Goal: Task Accomplishment & Management: Manage account settings

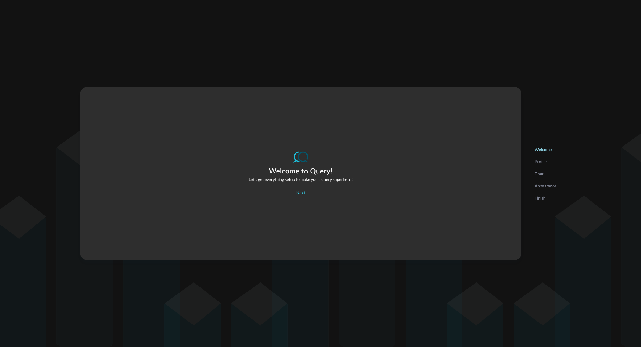
click at [299, 194] on div "Next" at bounding box center [301, 192] width 9 height 7
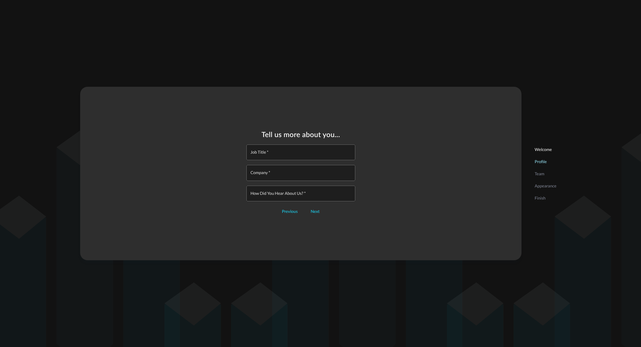
click at [285, 152] on input "Job Title   *" at bounding box center [302, 152] width 105 height 16
click at [316, 217] on div "Tell us more about you... Job Title   * Job Title   * Company   * Company   * H…" at bounding box center [301, 173] width 442 height 173
click at [319, 213] on div "Next" at bounding box center [315, 211] width 9 height 7
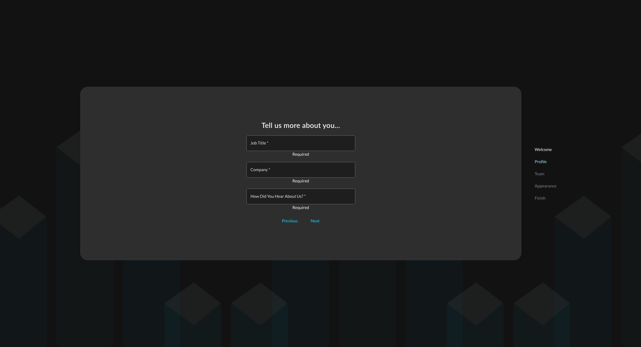
click at [303, 144] on input "Job Title   *" at bounding box center [302, 143] width 105 height 16
type input "Senior Associate"
click at [278, 170] on input "Company   *" at bounding box center [302, 167] width 105 height 16
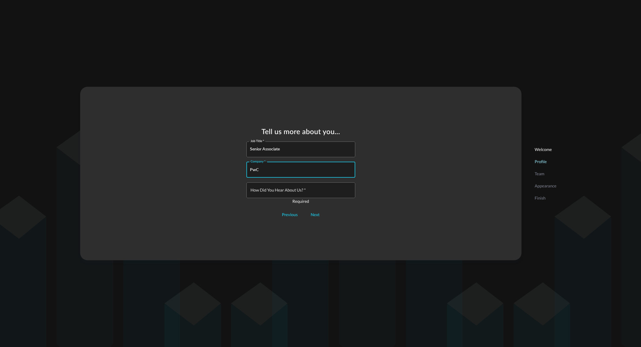
type input "PwC"
click at [311, 190] on input "How did you hear about us?   *" at bounding box center [302, 190] width 105 height 16
click at [406, 223] on div "Tell us more about you... Job Title   * Senior Associate Job Title   * Company …" at bounding box center [301, 173] width 442 height 173
click at [318, 217] on div "Next" at bounding box center [315, 214] width 9 height 7
click at [310, 195] on input "How did you hear about us?   *" at bounding box center [302, 190] width 105 height 16
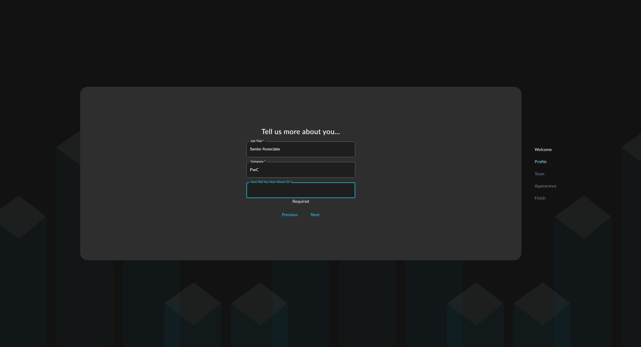
click at [269, 192] on input "How did you hear about us?   *" at bounding box center [302, 190] width 105 height 16
type input "POC"
click at [437, 206] on div "Tell us more about you... Job Title   * Senior Associate Job Title   * Company …" at bounding box center [301, 173] width 442 height 173
click at [317, 213] on div "Next" at bounding box center [315, 211] width 9 height 7
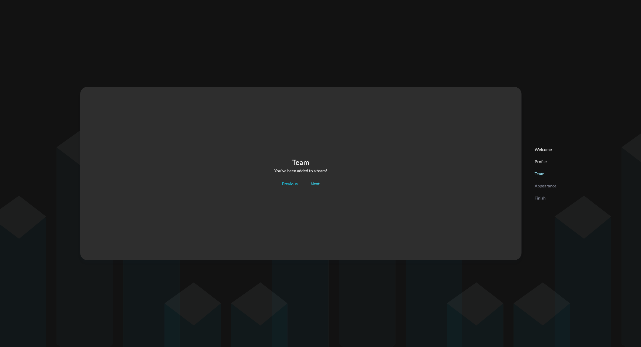
click at [321, 184] on button "Next" at bounding box center [315, 184] width 16 height 9
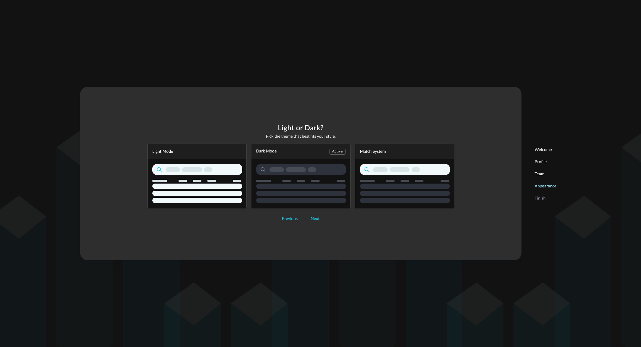
click at [210, 165] on rect "button" at bounding box center [197, 169] width 90 height 11
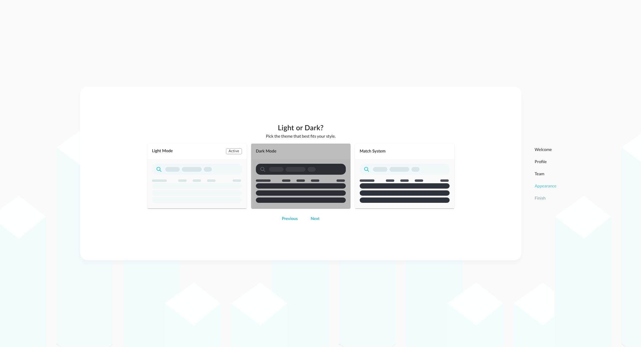
click at [302, 193] on rect "button" at bounding box center [301, 192] width 90 height 5
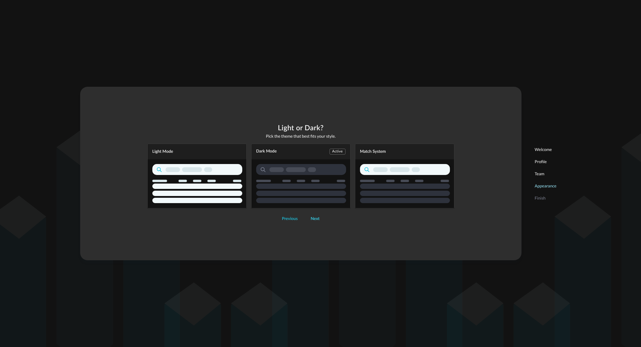
click at [311, 220] on div "Next" at bounding box center [315, 218] width 9 height 7
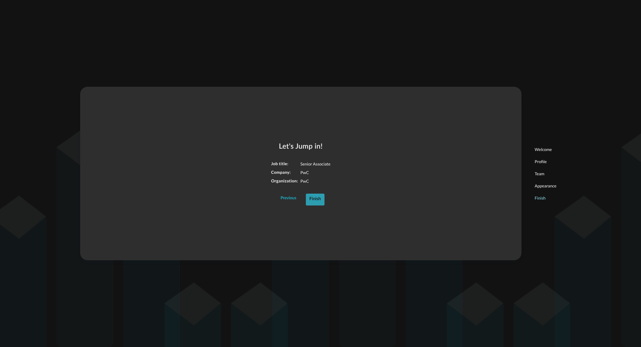
click at [317, 199] on div "Finish" at bounding box center [316, 199] width 12 height 8
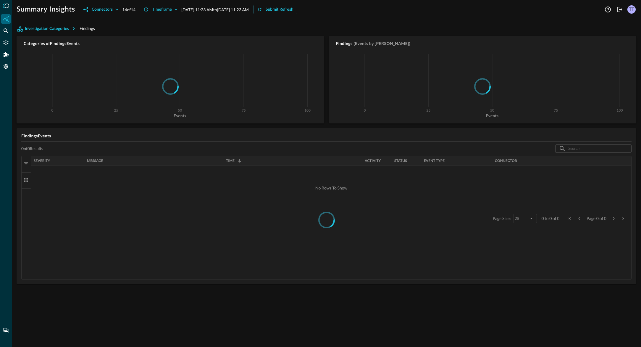
click at [634, 9] on div "TT" at bounding box center [632, 9] width 8 height 8
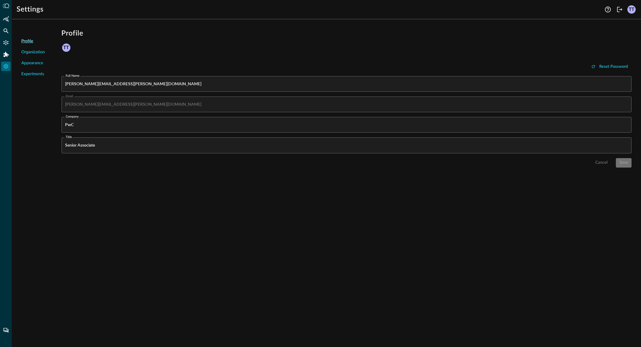
click at [632, 9] on div "TT" at bounding box center [632, 9] width 8 height 8
click at [4, 7] on icon at bounding box center [6, 6] width 7 height 5
click at [9, 5] on icon at bounding box center [7, 6] width 4 height 5
click at [9, 18] on div "Summary Insights" at bounding box center [5, 18] width 9 height 9
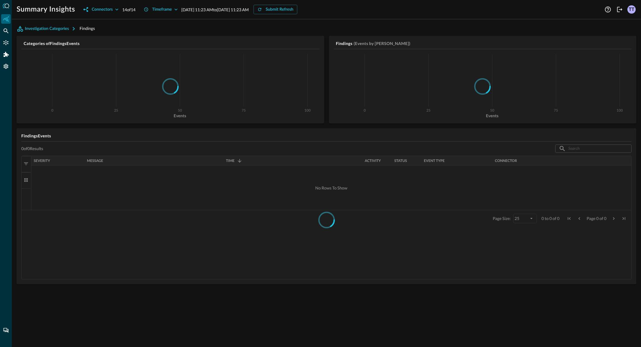
click at [8, 7] on icon at bounding box center [6, 6] width 7 height 5
click at [9, 33] on div "Federated Search" at bounding box center [5, 30] width 9 height 9
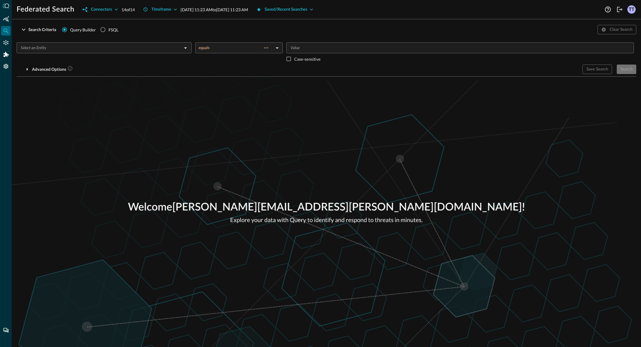
click at [106, 49] on input "text" at bounding box center [99, 47] width 162 height 7
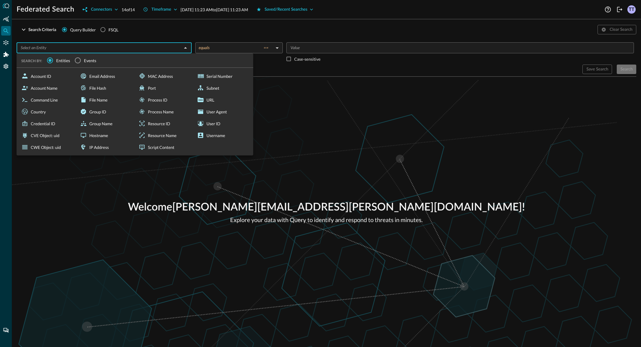
click at [403, 149] on div "Welcome [PERSON_NAME][EMAIL_ADDRESS][PERSON_NAME][DOMAIN_NAME] ! Explore your d…" at bounding box center [326, 212] width 629 height 270
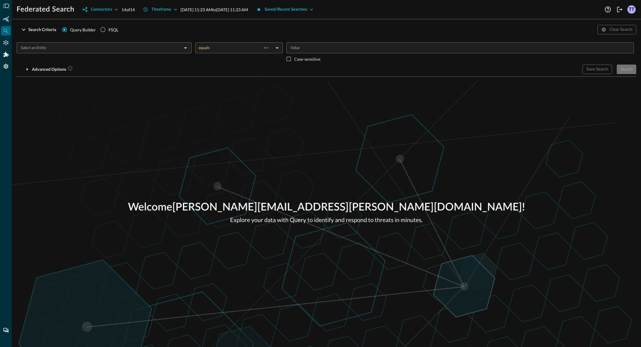
click at [213, 104] on div "Welcome [PERSON_NAME][EMAIL_ADDRESS][PERSON_NAME][DOMAIN_NAME] ! Explore your d…" at bounding box center [326, 212] width 629 height 270
click at [108, 31] on input "FSQL" at bounding box center [102, 29] width 11 height 11
radio input "true"
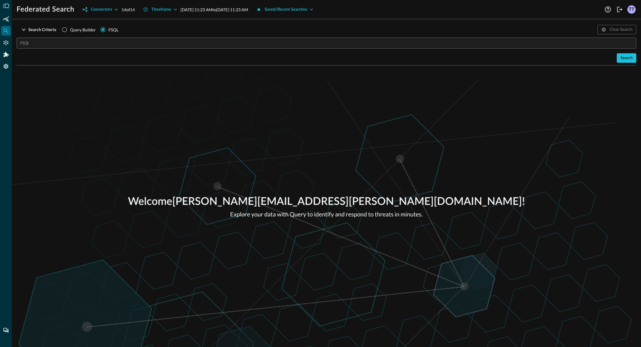
click at [86, 30] on span "Query Builder" at bounding box center [83, 30] width 26 height 6
click at [70, 30] on input "Query Builder" at bounding box center [64, 29] width 11 height 11
radio input "true"
radio input "false"
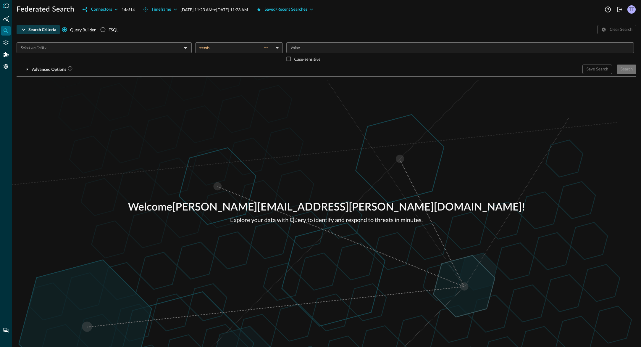
click at [49, 27] on div "Search Criteria" at bounding box center [42, 29] width 28 height 7
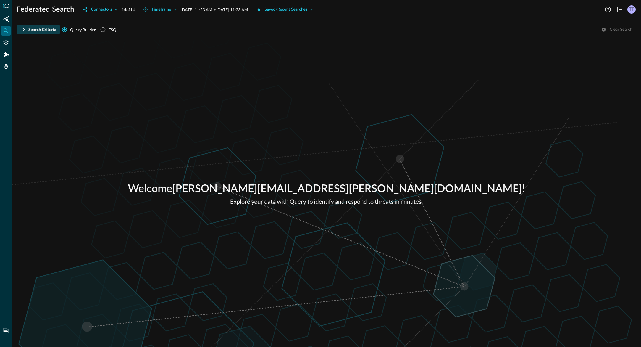
click at [43, 29] on div "Search Criteria" at bounding box center [42, 29] width 28 height 7
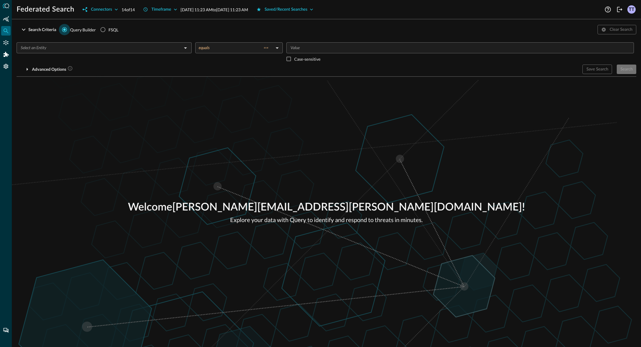
click at [70, 31] on input "Query Builder" at bounding box center [64, 29] width 11 height 11
click at [59, 47] on input "text" at bounding box center [99, 47] width 162 height 7
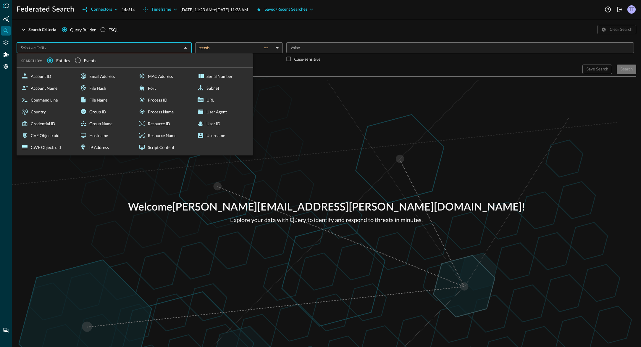
click at [250, 244] on div "Welcome [PERSON_NAME][EMAIL_ADDRESS][PERSON_NAME][DOMAIN_NAME] ! Explore your d…" at bounding box center [326, 212] width 629 height 270
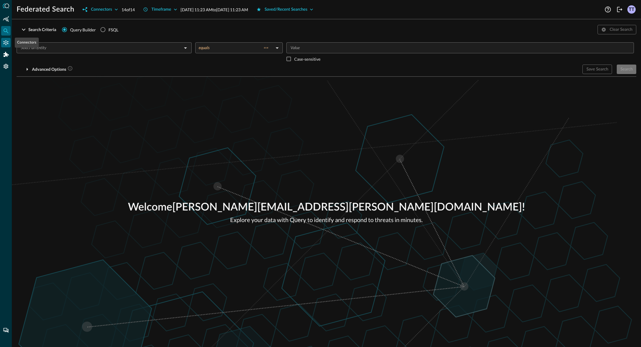
click at [4, 45] on icon "Connectors" at bounding box center [6, 43] width 6 height 6
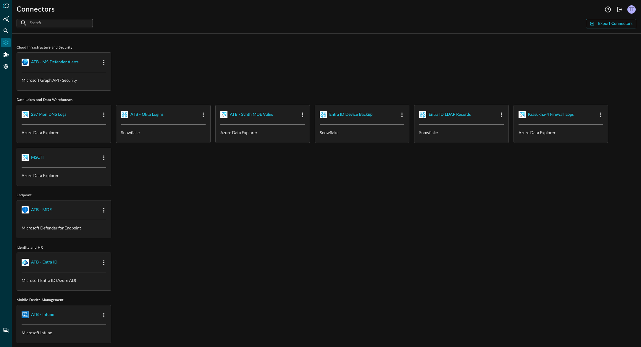
click at [537, 44] on div "Cloud Infrastructure and Security ATB - MS Defender Alerts Microsoft Graph API …" at bounding box center [327, 223] width 620 height 371
click at [9, 42] on div "Connectors" at bounding box center [5, 42] width 9 height 9
click at [11, 2] on div at bounding box center [6, 173] width 12 height 347
click at [8, 7] on icon at bounding box center [6, 6] width 7 height 5
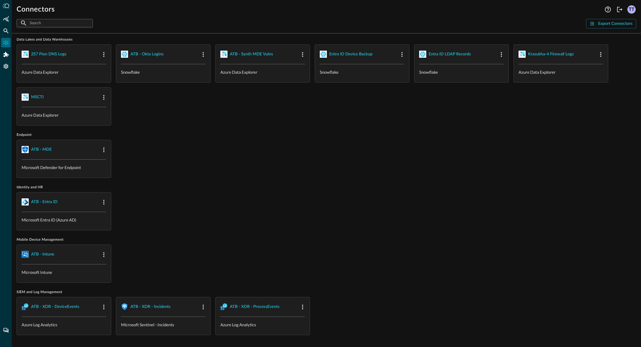
scroll to position [63, 0]
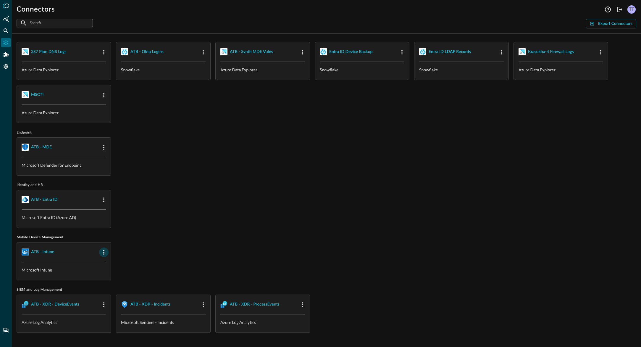
click at [102, 252] on icon "button" at bounding box center [103, 252] width 7 height 7
click at [181, 246] on div at bounding box center [320, 173] width 641 height 347
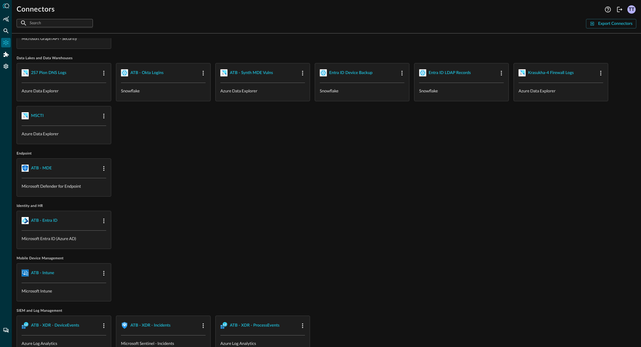
scroll to position [0, 0]
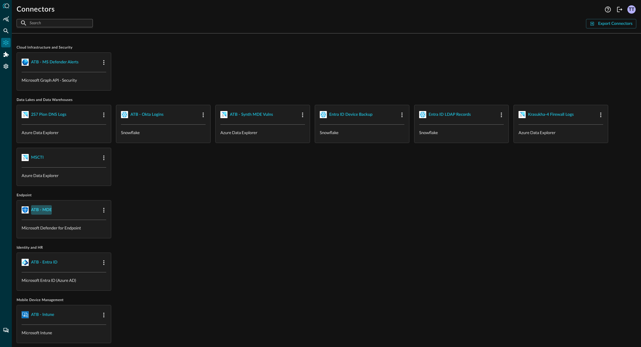
click at [36, 210] on div "ATB - MDE" at bounding box center [41, 209] width 21 height 7
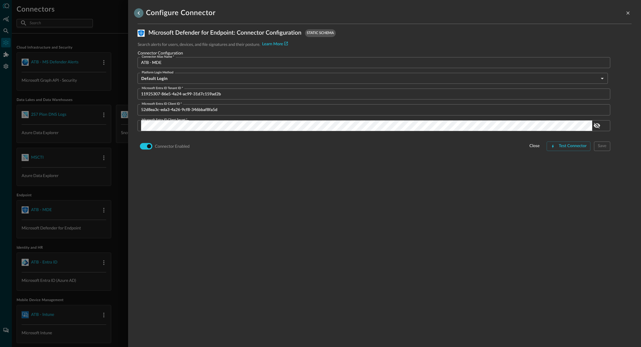
click at [139, 10] on icon "go back" at bounding box center [138, 12] width 7 height 7
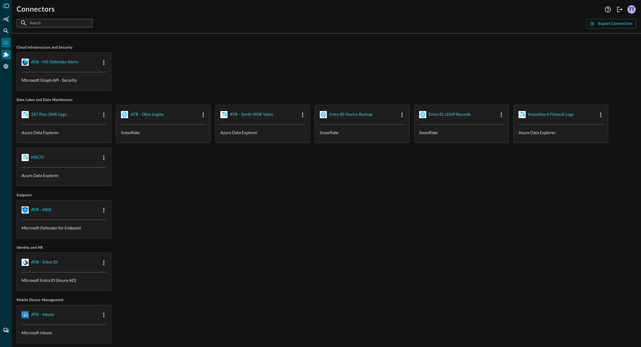
click at [10, 53] on div "Addons" at bounding box center [5, 54] width 9 height 9
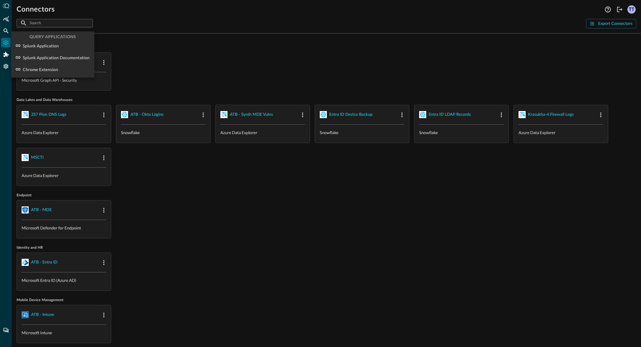
click at [264, 46] on div at bounding box center [320, 173] width 641 height 347
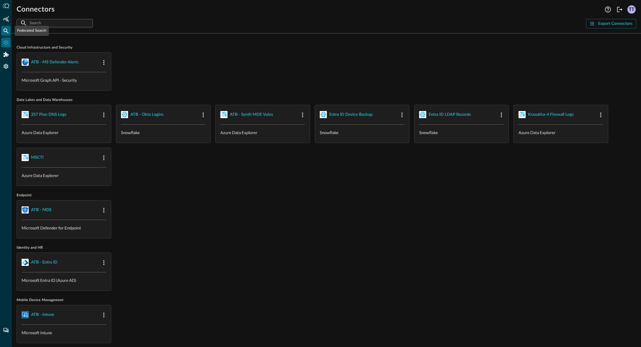
click at [3, 33] on icon "Federated Search" at bounding box center [6, 31] width 6 height 6
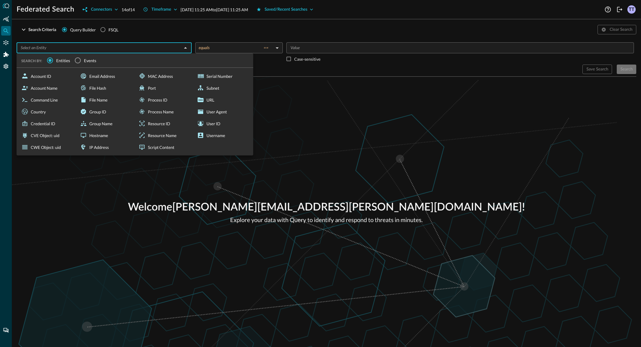
click at [108, 51] on input "text" at bounding box center [99, 47] width 162 height 7
click at [49, 79] on div "Account ID" at bounding box center [47, 76] width 56 height 12
type input "Account ID"
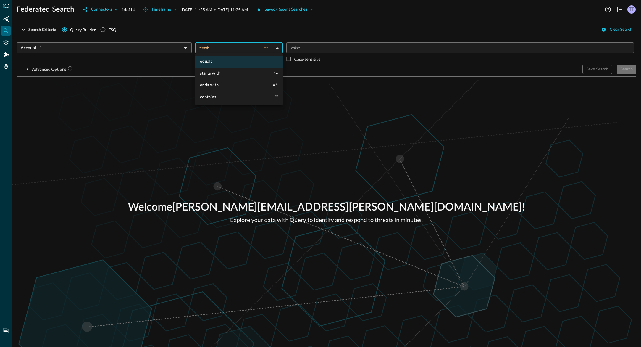
click at [229, 47] on body "Federated Search Connectors 14 of 14 Timeframe [DATE] 11:25 AM to [DATE] 11:25 …" at bounding box center [320, 173] width 641 height 347
click at [221, 92] on li "contains **" at bounding box center [239, 97] width 88 height 12
type input "contains"
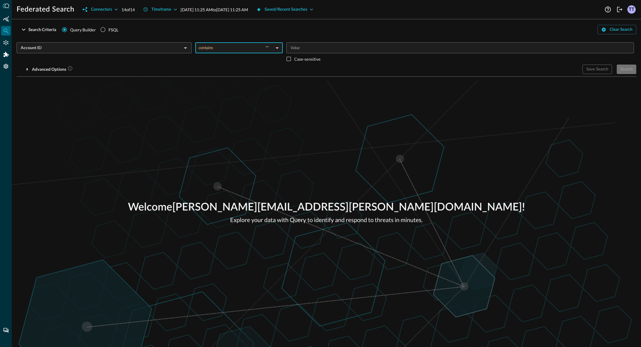
click at [316, 45] on input "Value" at bounding box center [459, 47] width 343 height 7
click at [126, 52] on div "Account ID ​" at bounding box center [104, 47] width 175 height 11
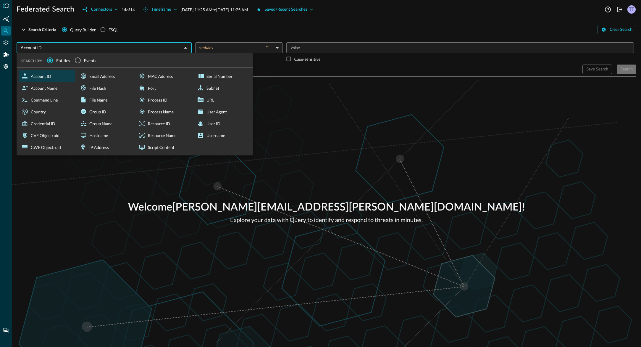
click at [214, 124] on div "User ID" at bounding box center [223, 123] width 56 height 12
type input "User ID"
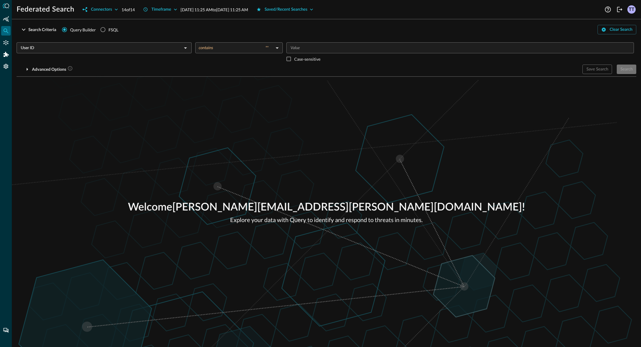
click at [305, 47] on input "Value" at bounding box center [459, 47] width 343 height 7
type input "t"
click at [630, 71] on div "Save Search Search" at bounding box center [610, 69] width 54 height 9
click at [629, 69] on div "Search" at bounding box center [627, 69] width 12 height 7
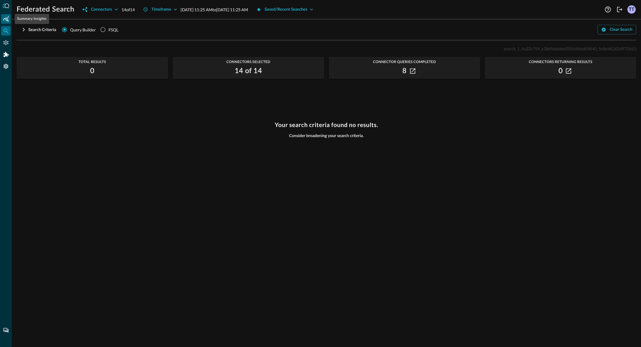
click at [10, 21] on div "Summary Insights" at bounding box center [5, 18] width 9 height 9
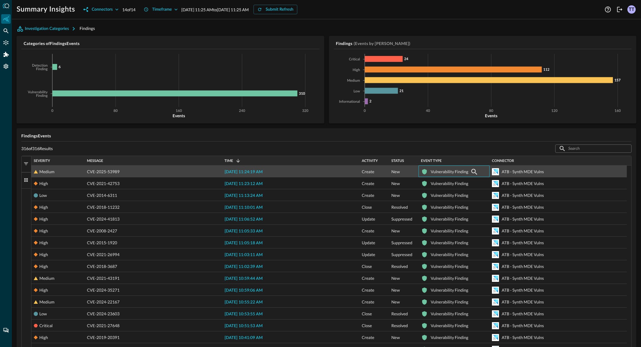
click at [438, 172] on div "Vulnerability Finding" at bounding box center [450, 172] width 38 height 12
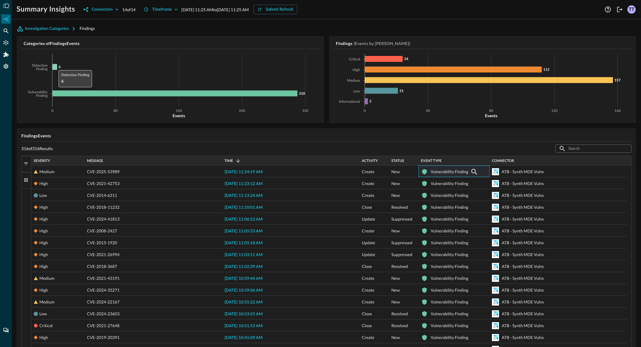
click at [56, 65] on icon at bounding box center [54, 67] width 5 height 6
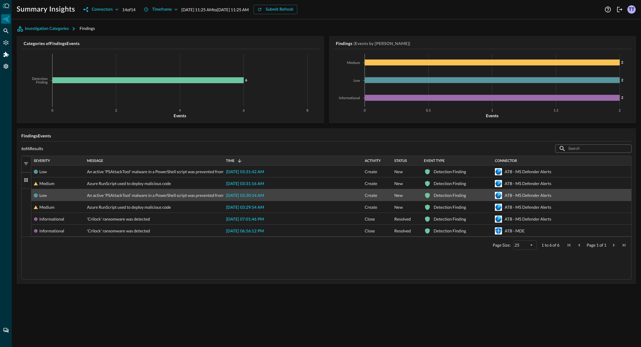
click at [454, 194] on div "Detection Finding" at bounding box center [450, 195] width 33 height 12
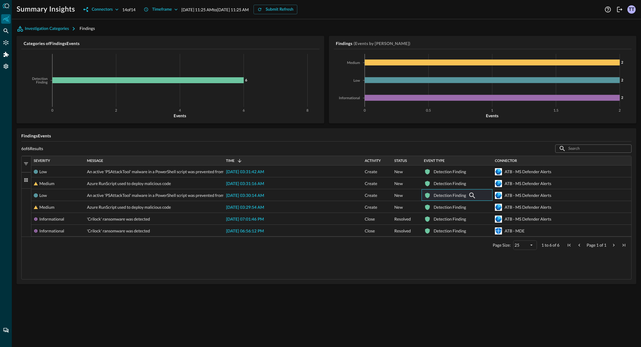
click at [28, 165] on span "button" at bounding box center [25, 163] width 5 height 5
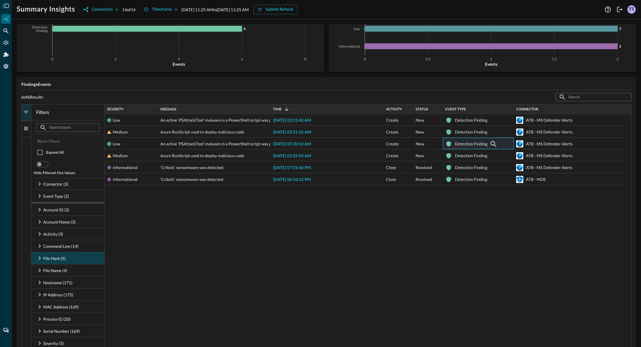
scroll to position [62, 0]
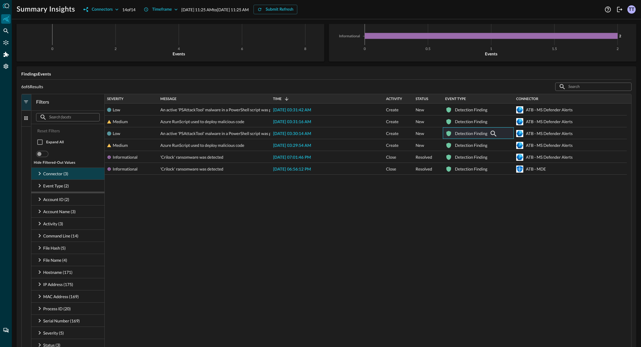
click at [60, 177] on div "Connector (3)" at bounding box center [67, 173] width 73 height 12
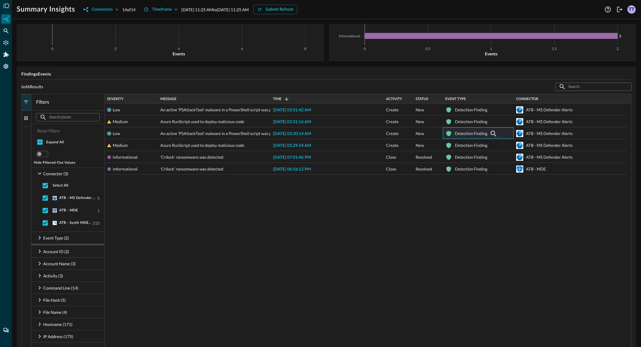
click at [204, 231] on div "Low An active 'PSAttackTool' malware in a PowerShell script was prevented from …" at bounding box center [368, 252] width 527 height 296
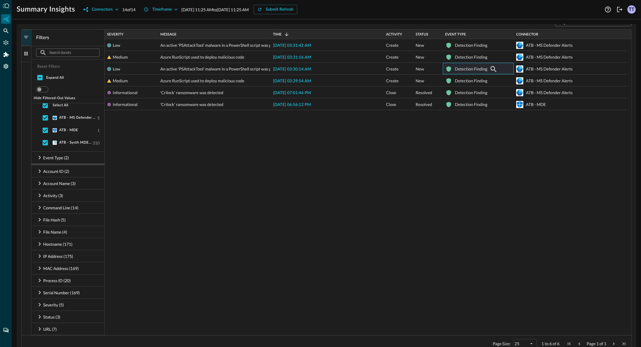
scroll to position [77, 0]
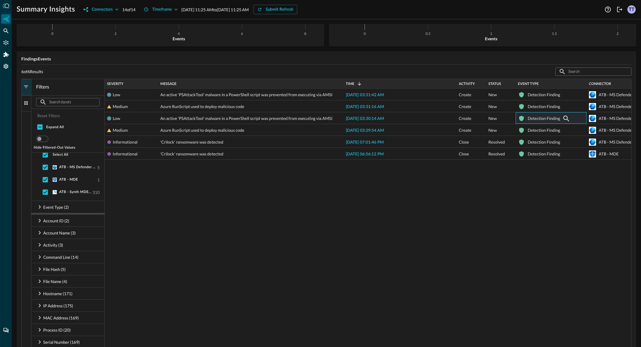
drag, startPoint x: 269, startPoint y: 83, endPoint x: 341, endPoint y: 88, distance: 72.7
click at [341, 88] on div "Severity Message Time 1 Activity" at bounding box center [368, 231] width 527 height 305
drag, startPoint x: 181, startPoint y: 314, endPoint x: 156, endPoint y: 305, distance: 26.1
click at [177, 311] on div "Low An active 'PSAttackTool' malware in a PowerShell script was prevented from …" at bounding box center [368, 233] width 527 height 291
click at [73, 300] on div "IP Address (175)" at bounding box center [67, 305] width 73 height 12
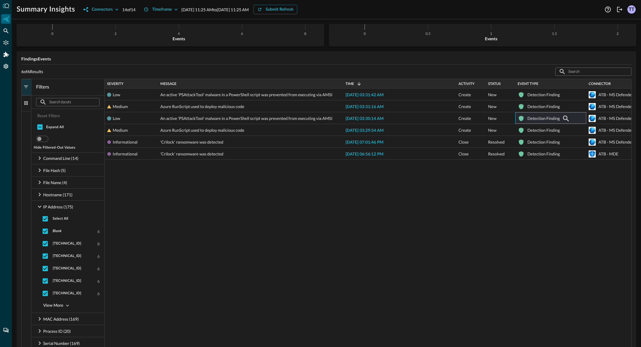
scroll to position [116, 0]
click at [60, 219] on span "Select All" at bounding box center [76, 217] width 46 height 5
drag, startPoint x: 454, startPoint y: 231, endPoint x: 457, endPoint y: 230, distance: 3.7
click at [454, 231] on div "Low An active 'PSAttackTool' malware in a PowerShell script was prevented from …" at bounding box center [368, 233] width 527 height 291
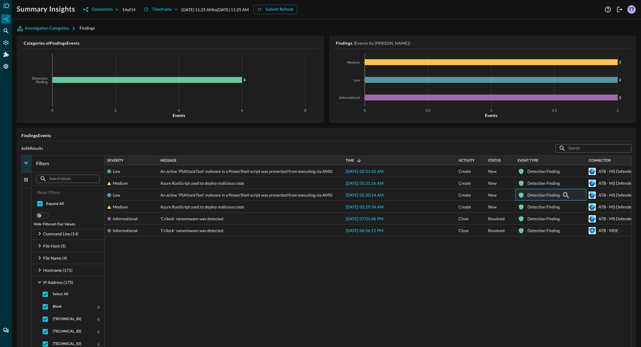
scroll to position [0, 0]
click at [6, 4] on icon at bounding box center [6, 6] width 7 height 5
click at [7, 30] on icon "Federated Search" at bounding box center [6, 31] width 6 height 6
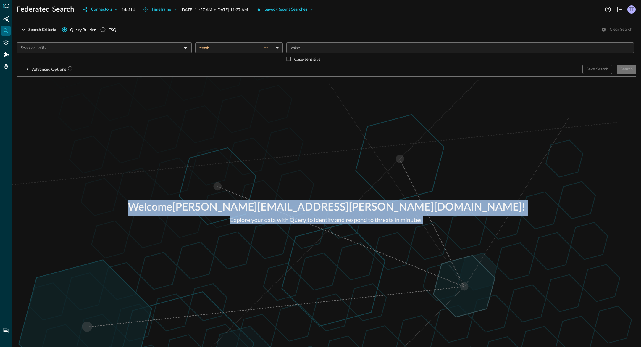
drag, startPoint x: 463, startPoint y: 216, endPoint x: 200, endPoint y: 203, distance: 263.1
click at [200, 203] on div "Welcome [PERSON_NAME][EMAIL_ADDRESS][PERSON_NAME][DOMAIN_NAME] ! Explore your d…" at bounding box center [326, 212] width 629 height 270
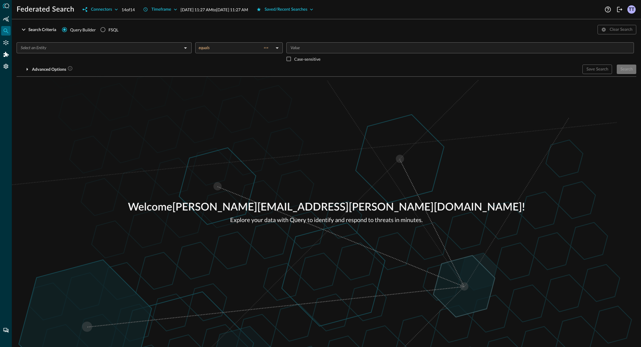
drag, startPoint x: 419, startPoint y: 227, endPoint x: 434, endPoint y: 227, distance: 15.1
click at [420, 227] on div "Welcome [PERSON_NAME][EMAIL_ADDRESS][PERSON_NAME][DOMAIN_NAME] ! Explore your d…" at bounding box center [326, 212] width 629 height 270
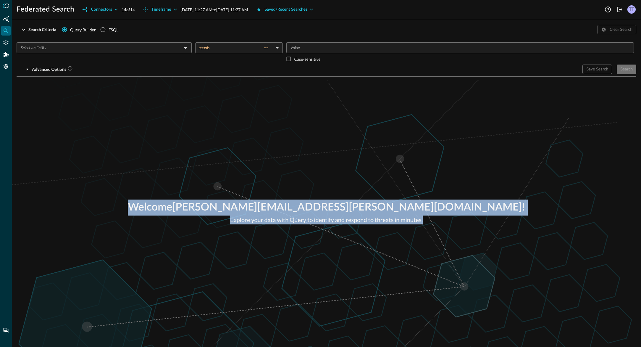
drag, startPoint x: 429, startPoint y: 222, endPoint x: 231, endPoint y: 204, distance: 199.4
click at [232, 204] on div "Welcome [PERSON_NAME][EMAIL_ADDRESS][PERSON_NAME][DOMAIN_NAME] ! Explore your d…" at bounding box center [326, 212] width 629 height 270
click at [288, 209] on p "Welcome [PERSON_NAME][EMAIL_ADDRESS][PERSON_NAME][DOMAIN_NAME] !" at bounding box center [326, 207] width 397 height 16
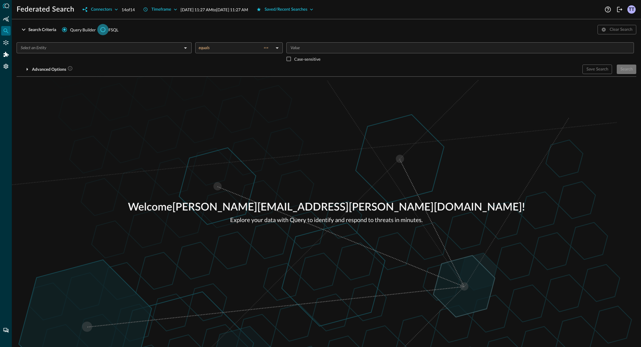
click at [105, 28] on input "FSQL" at bounding box center [102, 29] width 11 height 11
radio input "true"
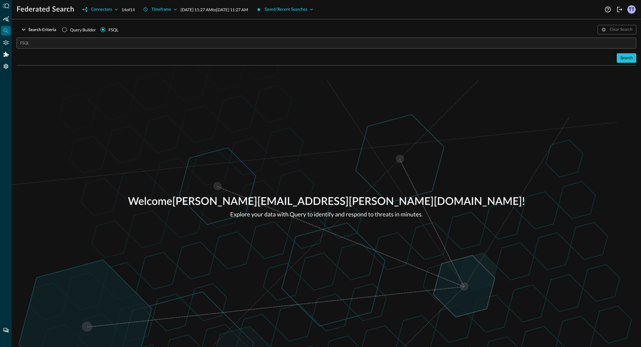
click at [84, 30] on span "Query Builder" at bounding box center [83, 30] width 26 height 6
click at [70, 30] on input "Query Builder" at bounding box center [64, 29] width 11 height 11
radio input "true"
radio input "false"
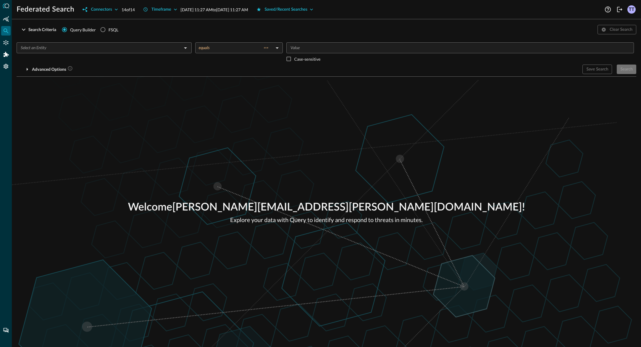
click at [50, 34] on button "Search Criteria" at bounding box center [38, 29] width 43 height 9
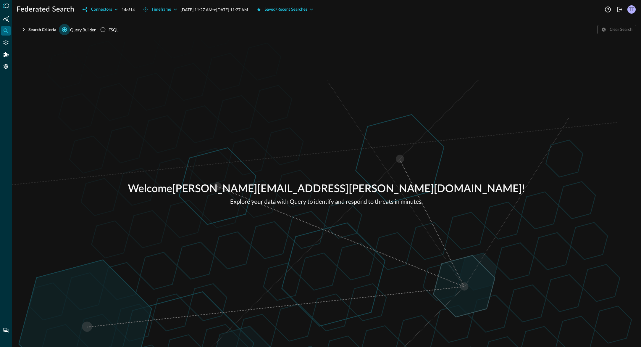
click at [62, 33] on input "Query Builder" at bounding box center [64, 29] width 11 height 11
click at [46, 31] on div "Search Criteria" at bounding box center [42, 29] width 28 height 7
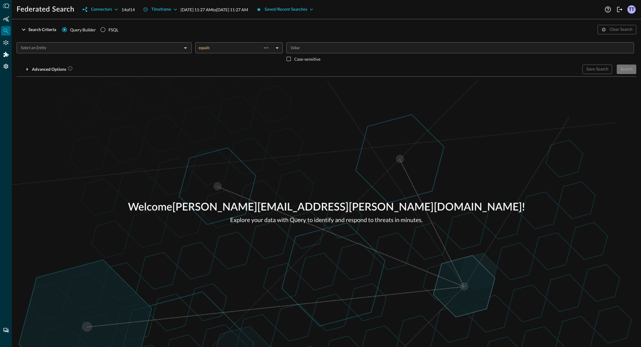
click at [72, 31] on span "Query Builder" at bounding box center [83, 30] width 26 height 6
click at [70, 31] on input "Query Builder" at bounding box center [64, 29] width 11 height 11
click at [121, 46] on input "text" at bounding box center [99, 47] width 162 height 7
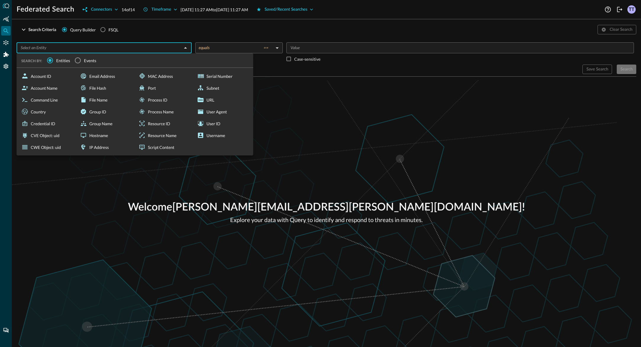
click at [383, 118] on div "Welcome [PERSON_NAME][EMAIL_ADDRESS][PERSON_NAME][DOMAIN_NAME] ! Explore your d…" at bounding box center [326, 212] width 629 height 270
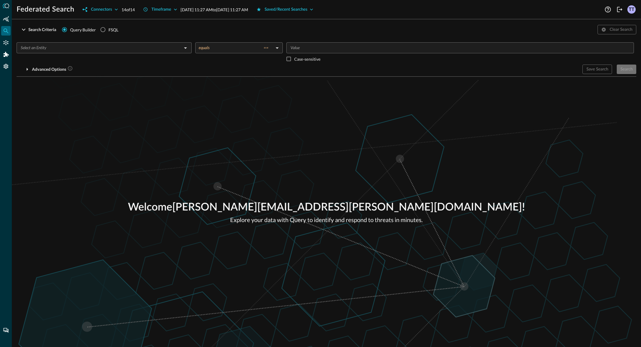
click at [341, 155] on div "Welcome [PERSON_NAME][EMAIL_ADDRESS][PERSON_NAME][DOMAIN_NAME] ! Explore your d…" at bounding box center [326, 212] width 629 height 270
click at [635, 11] on div "TT" at bounding box center [632, 9] width 8 height 8
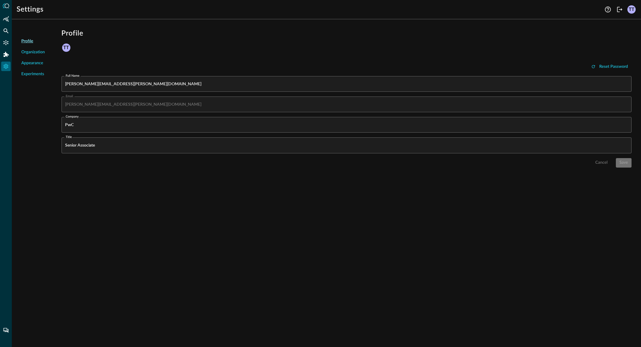
click at [34, 55] on span "Organization" at bounding box center [33, 52] width 24 height 6
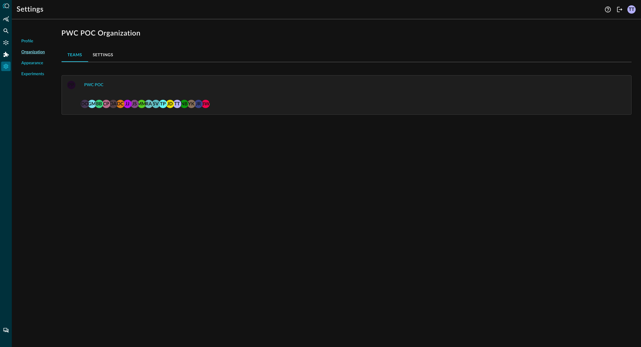
click at [133, 167] on div "Profile Organization Appearance Experiments PWC POC Organization Teams Settings…" at bounding box center [326, 185] width 629 height 323
click at [177, 104] on div "TT" at bounding box center [177, 104] width 8 height 8
click at [98, 86] on div "PWC POC" at bounding box center [93, 84] width 19 height 7
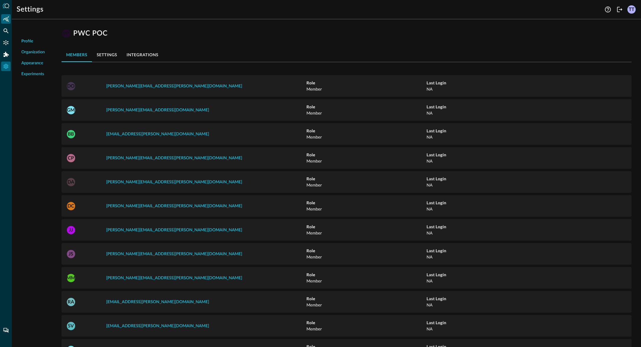
click at [6, 20] on icon "Summary Insights" at bounding box center [6, 19] width 6 height 6
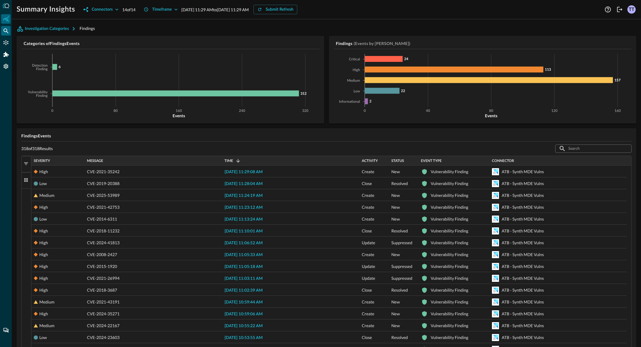
click at [7, 27] on div "Federated Search" at bounding box center [5, 30] width 9 height 9
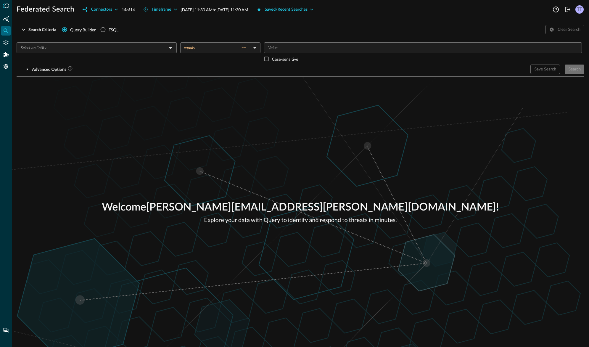
click at [579, 10] on div "TT" at bounding box center [579, 9] width 8 height 8
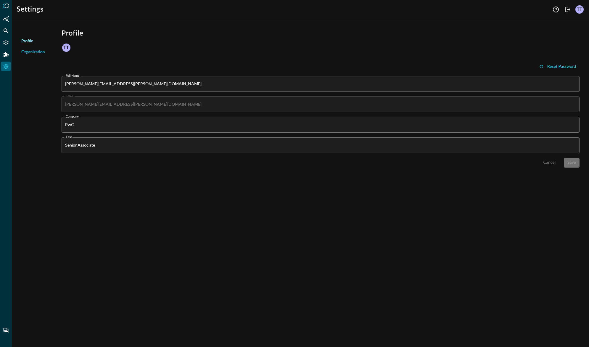
click at [26, 66] on span "Appearance" at bounding box center [32, 63] width 22 height 6
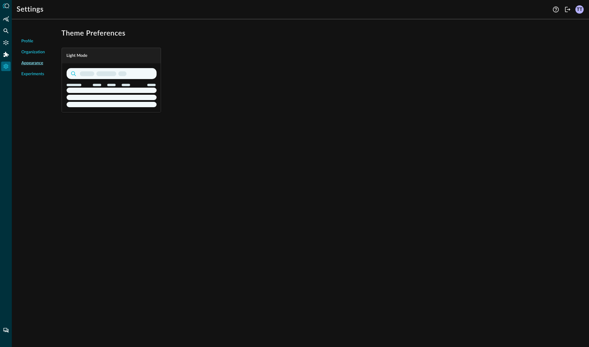
click at [145, 81] on icon "button" at bounding box center [112, 87] width 90 height 39
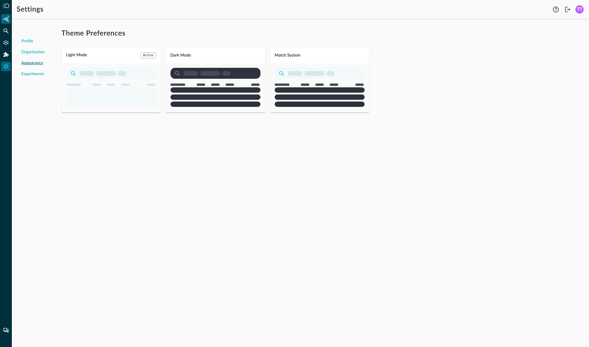
click at [8, 23] on div "Summary Insights" at bounding box center [5, 18] width 9 height 9
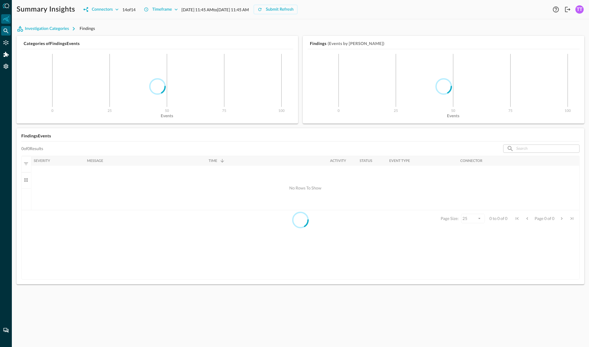
click at [5, 35] on div "Federated Search" at bounding box center [5, 30] width 9 height 9
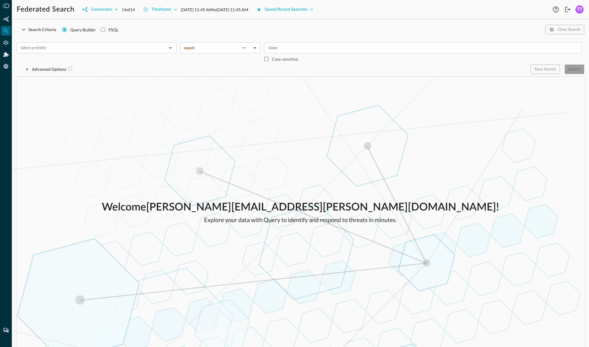
click at [578, 7] on div "TT" at bounding box center [579, 9] width 8 height 8
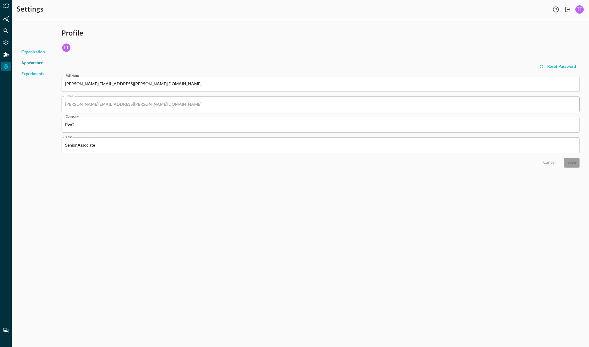
click at [29, 63] on span "Appearance" at bounding box center [32, 63] width 22 height 6
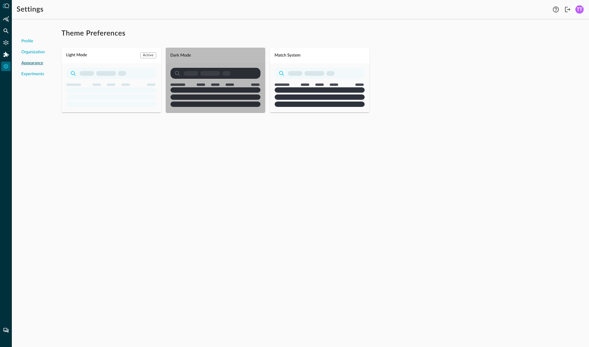
click at [206, 74] on rect "button" at bounding box center [210, 73] width 20 height 5
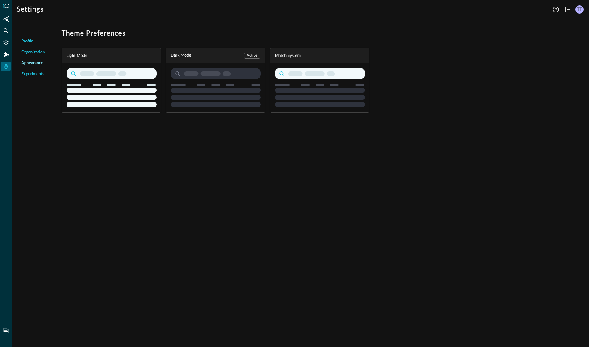
click at [38, 74] on span "Experiments" at bounding box center [32, 74] width 23 height 6
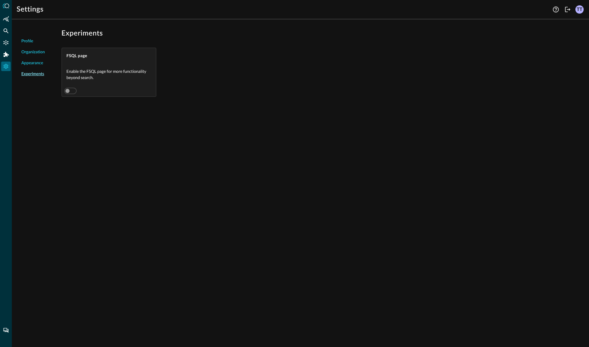
click at [30, 43] on span "Profile" at bounding box center [27, 41] width 12 height 6
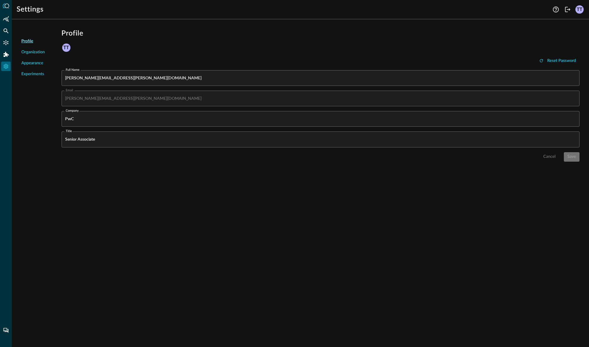
click at [12, 34] on div at bounding box center [6, 173] width 12 height 347
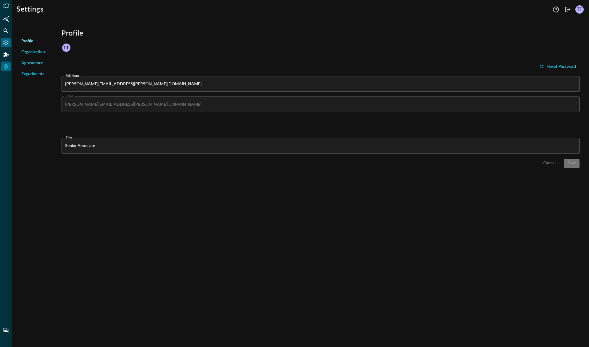
click at [7, 41] on icon "Connectors" at bounding box center [6, 43] width 6 height 6
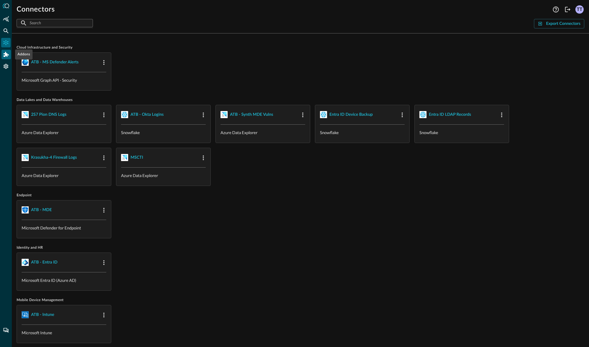
click at [5, 53] on icon "Addons" at bounding box center [6, 54] width 5 height 5
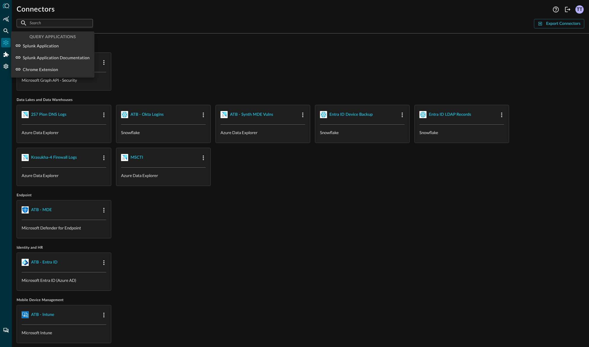
click at [173, 57] on div at bounding box center [294, 173] width 589 height 347
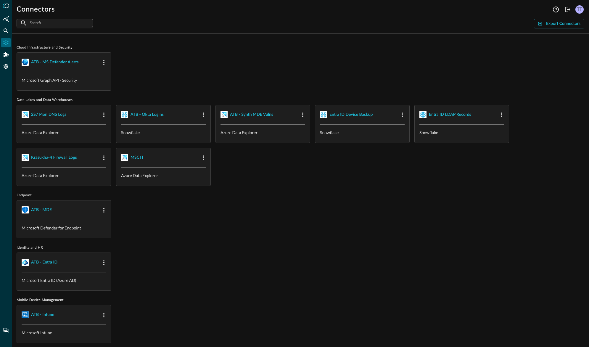
click at [6, 24] on div at bounding box center [6, 173] width 12 height 347
click at [6, 23] on div "Summary Insights" at bounding box center [5, 18] width 9 height 9
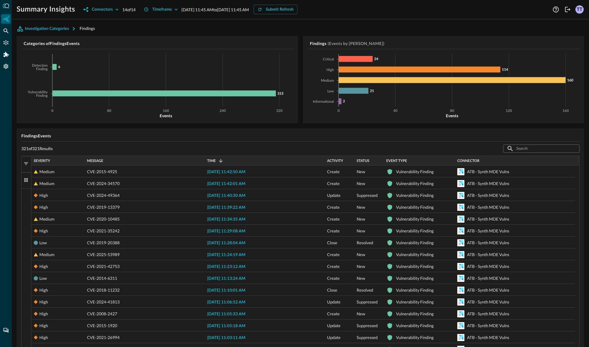
click at [580, 8] on div "TT" at bounding box center [579, 9] width 8 height 8
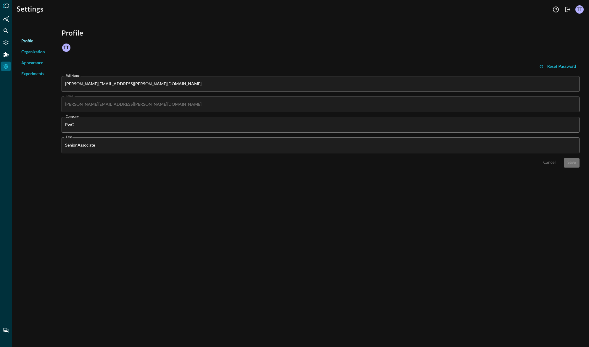
click at [35, 54] on span "Organization" at bounding box center [33, 52] width 24 height 6
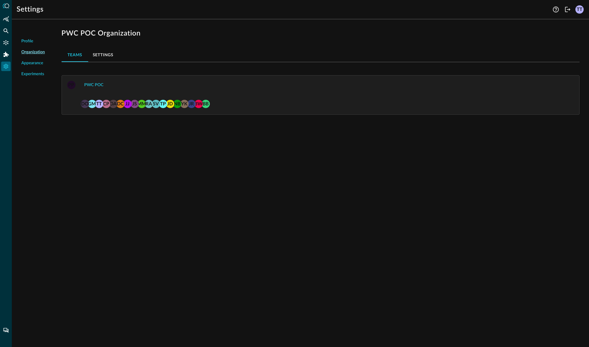
click at [440, 84] on span "PWC POC" at bounding box center [328, 84] width 494 height 9
click at [96, 87] on div "PWC POC" at bounding box center [93, 84] width 19 height 7
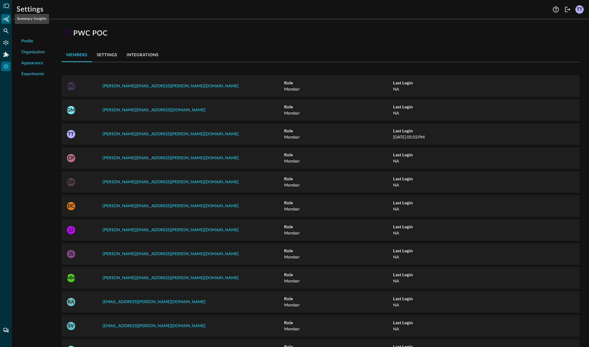
click at [9, 22] on div "Summary Insights" at bounding box center [5, 18] width 9 height 9
